Goal: Information Seeking & Learning: Check status

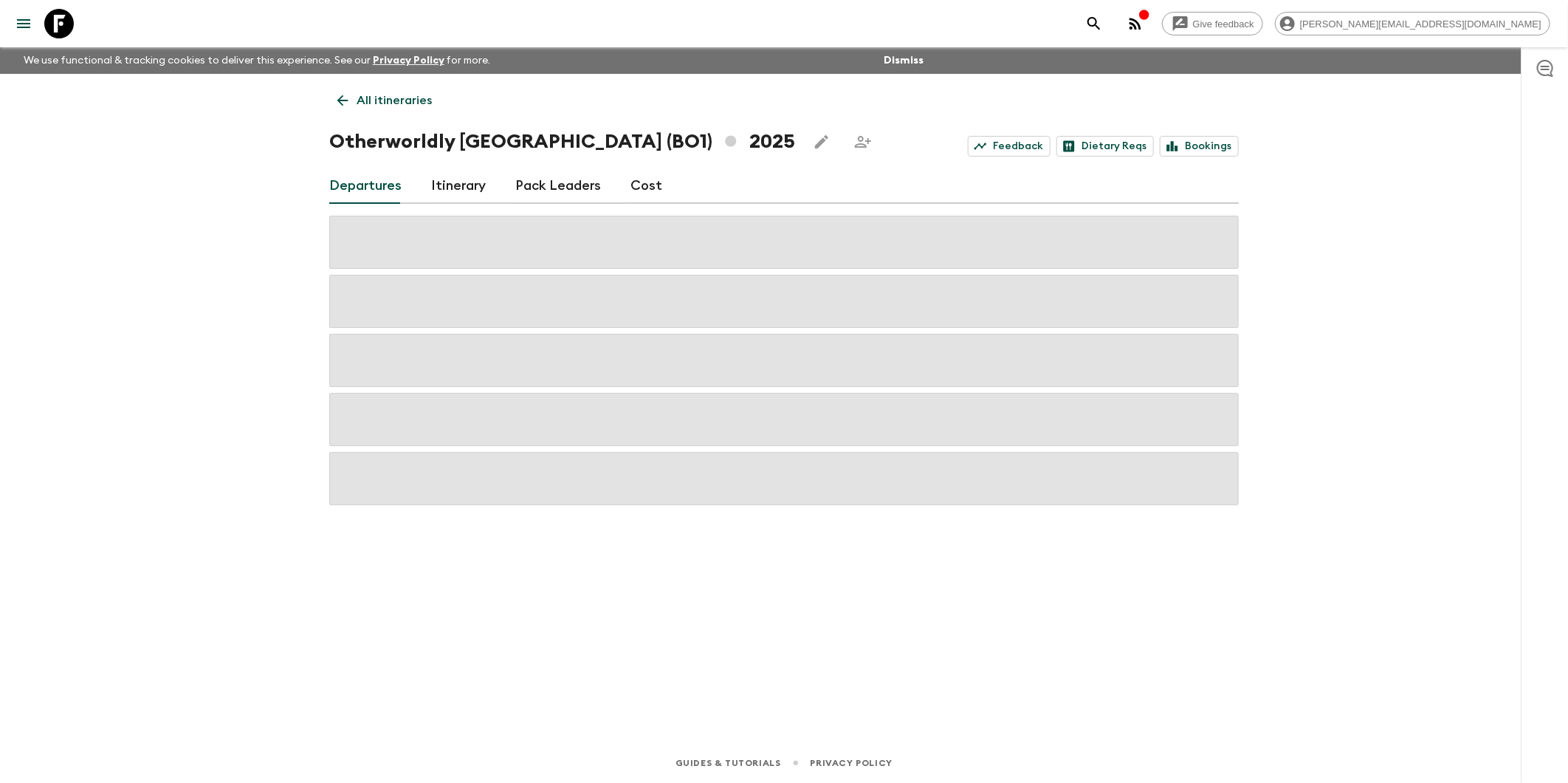
click at [564, 189] on link "Pack Leaders" at bounding box center [558, 185] width 85 height 36
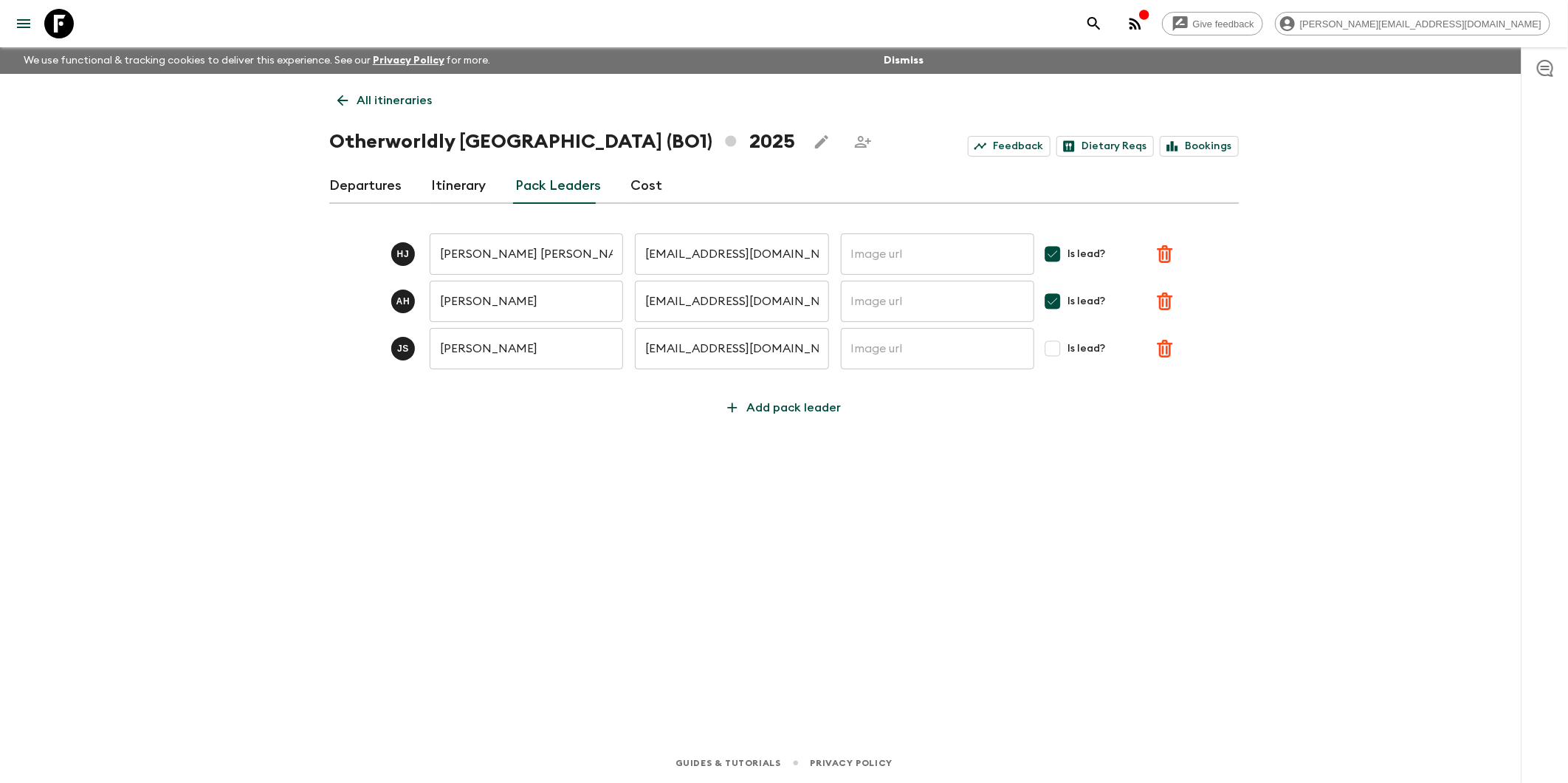
click at [432, 183] on link "Itinerary" at bounding box center [458, 185] width 55 height 36
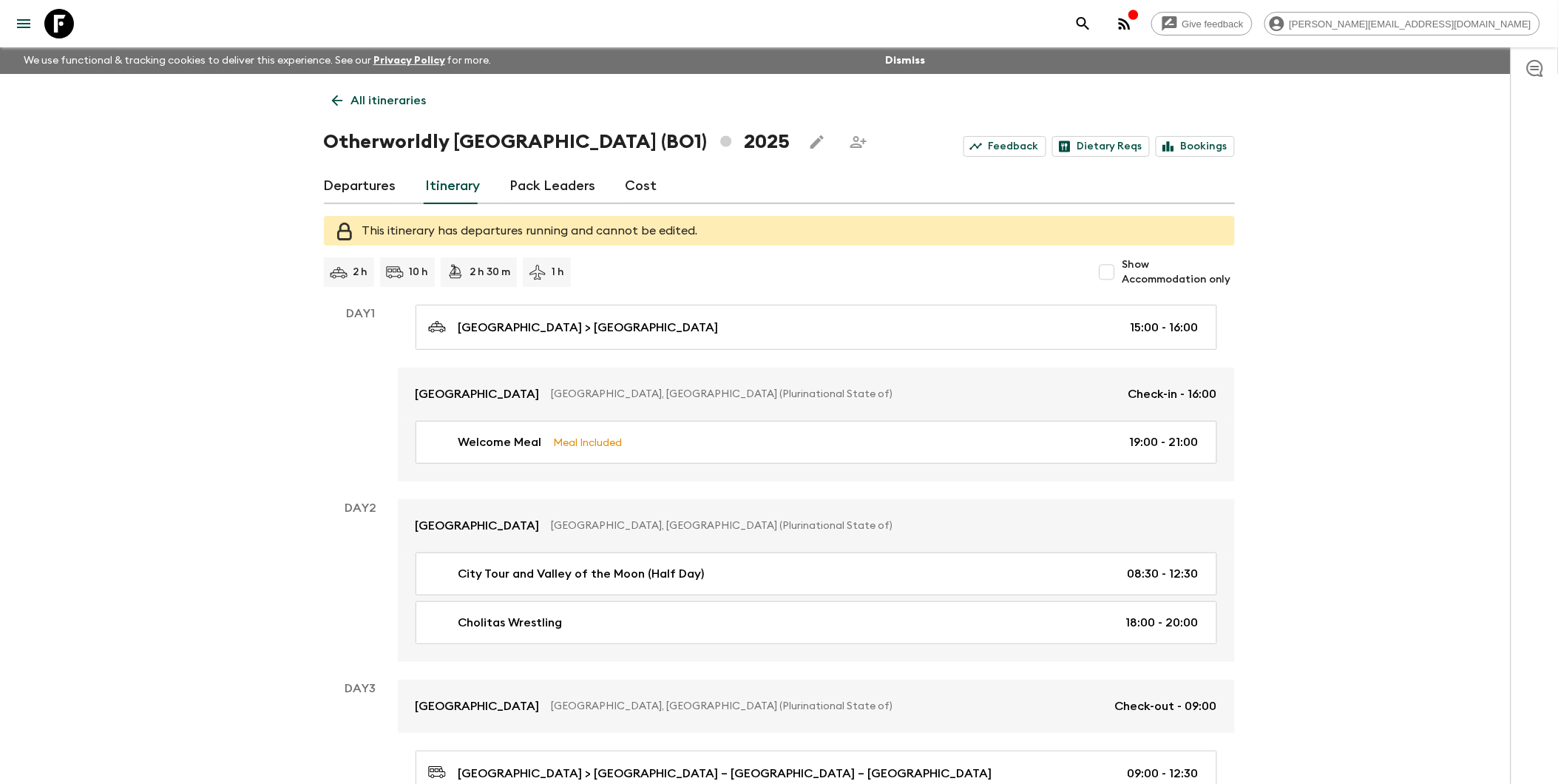
click at [371, 188] on link "Departures" at bounding box center [360, 186] width 72 height 36
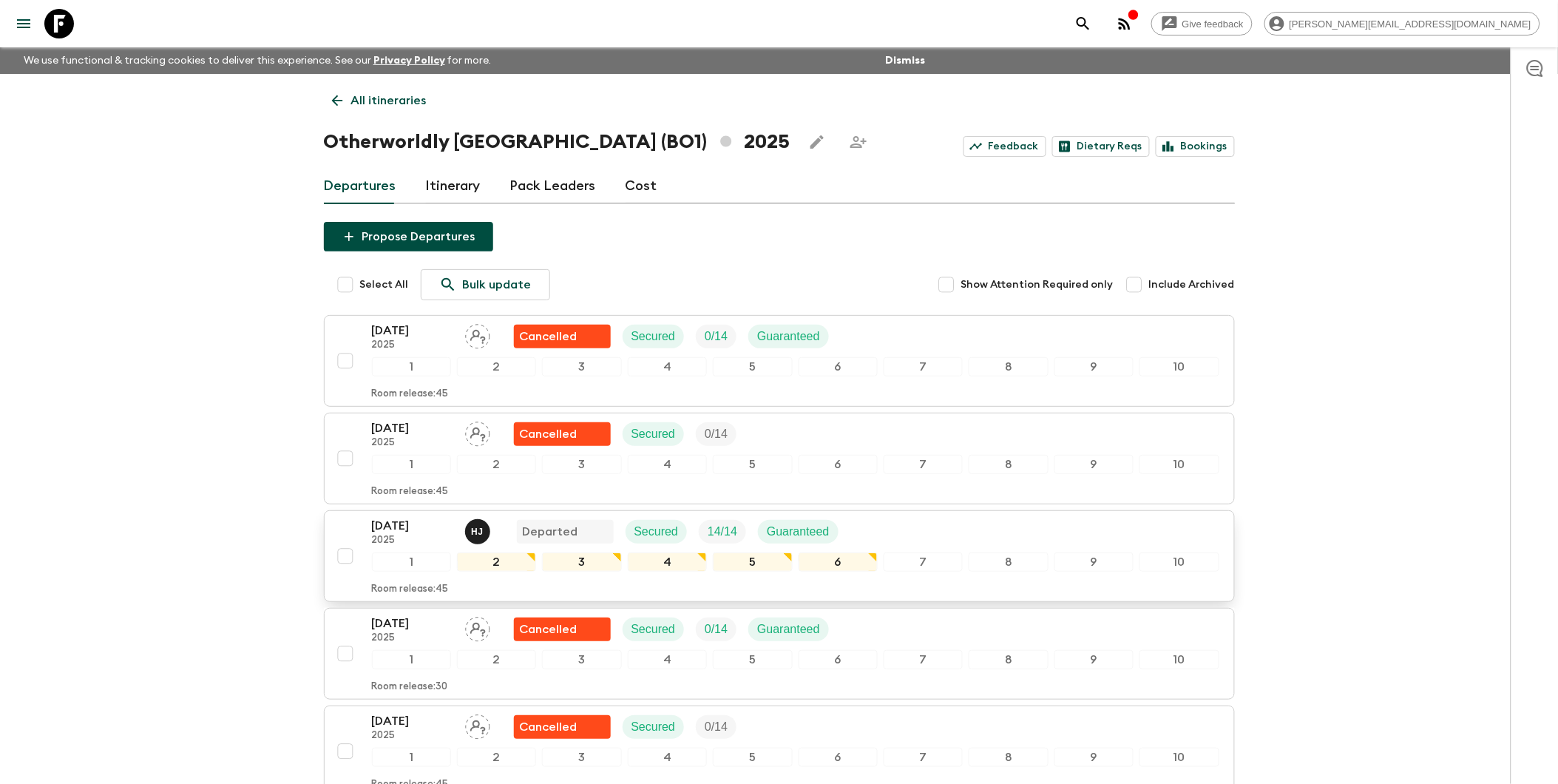
click at [405, 529] on p "[DATE]" at bounding box center [413, 525] width 81 height 17
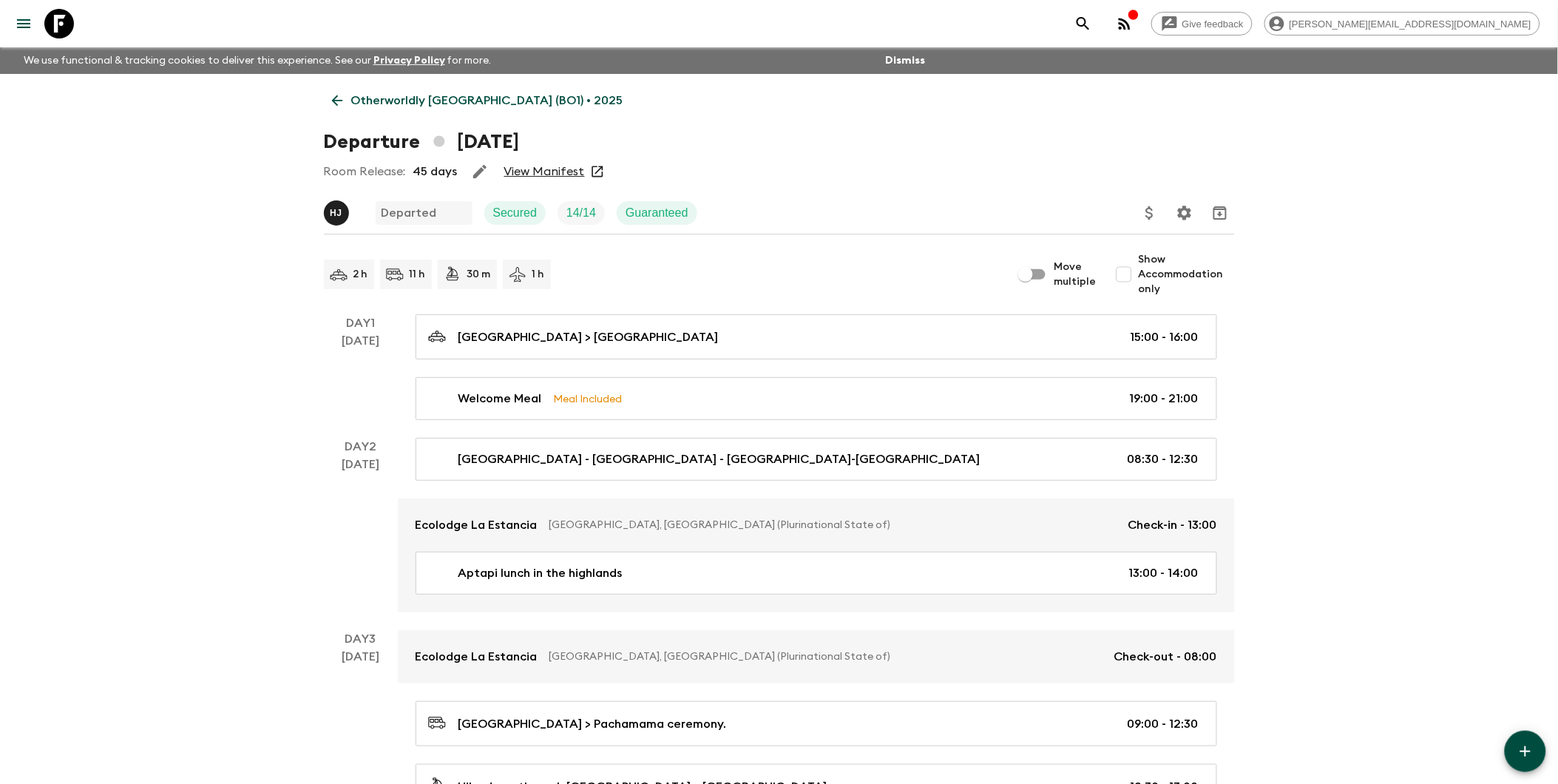
click at [559, 177] on link "View Manifest" at bounding box center [544, 172] width 80 height 15
